Goal: Obtain resource: Download file/media

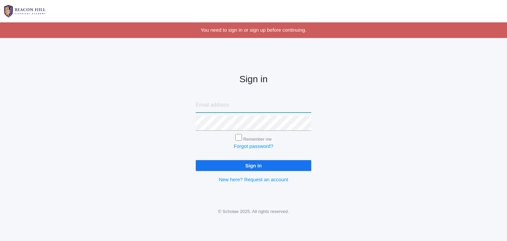
type input "Angelarillo83@yahoo.com"
click at [242, 168] on input "Sign in" at bounding box center [254, 165] width 116 height 11
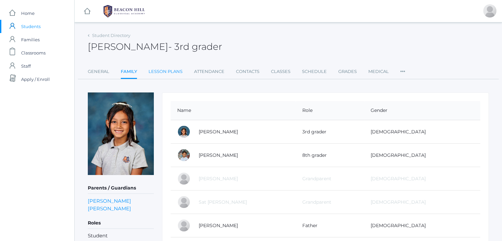
click at [163, 69] on link "Lesson Plans" at bounding box center [166, 71] width 34 height 13
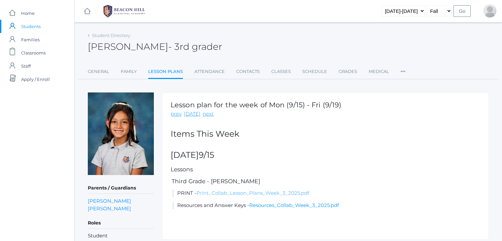
click at [275, 193] on link "Print_Collab_Lesson_Plans_Week_3_2025.pdf" at bounding box center [252, 193] width 113 height 6
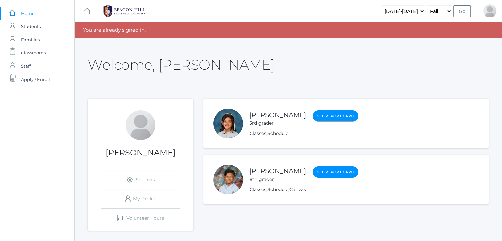
click at [336, 115] on link "See Report Card" at bounding box center [336, 116] width 46 height 12
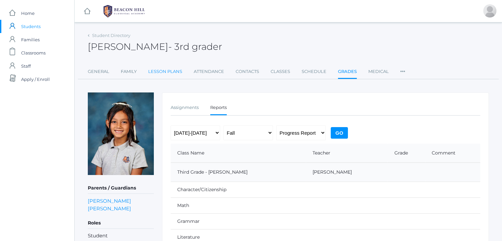
click at [176, 72] on link "Lesson Plans" at bounding box center [165, 71] width 34 height 13
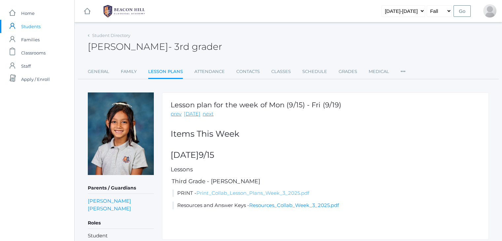
click at [266, 192] on link "Print_Collab_Lesson_Plans_Week_3_2025.pdf" at bounding box center [252, 193] width 113 height 6
click at [292, 203] on link "Resources_Collab_Week_3_2025.pdf" at bounding box center [294, 205] width 90 height 6
